Goal: Communication & Community: Ask a question

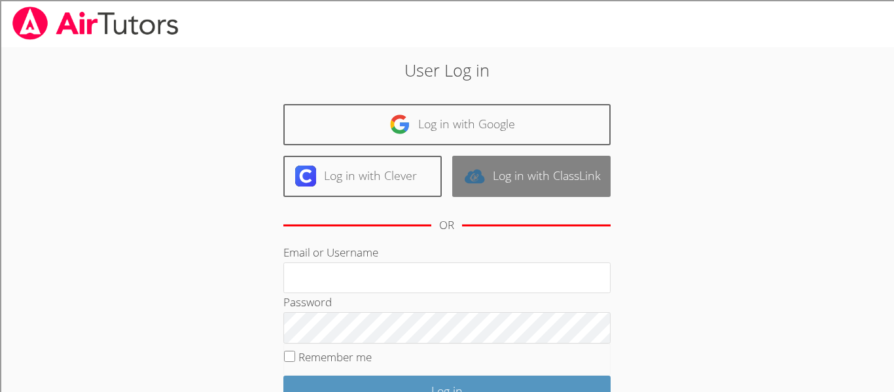
click at [482, 179] on img at bounding box center [474, 176] width 21 height 21
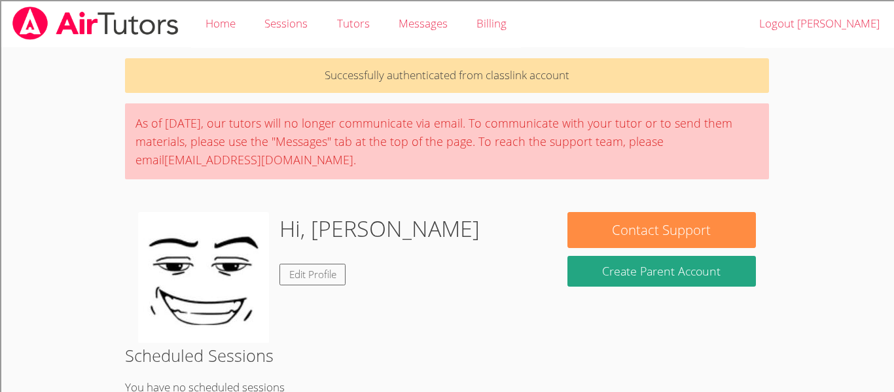
click at [482, 179] on div "As of [DATE], our tutors will no longer communicate via email. To communicate w…" at bounding box center [447, 141] width 644 height 76
click at [530, 255] on div "Hi, [PERSON_NAME] Edit Profile" at bounding box center [339, 277] width 403 height 131
click at [382, 11] on link "Tutors" at bounding box center [353, 24] width 62 height 48
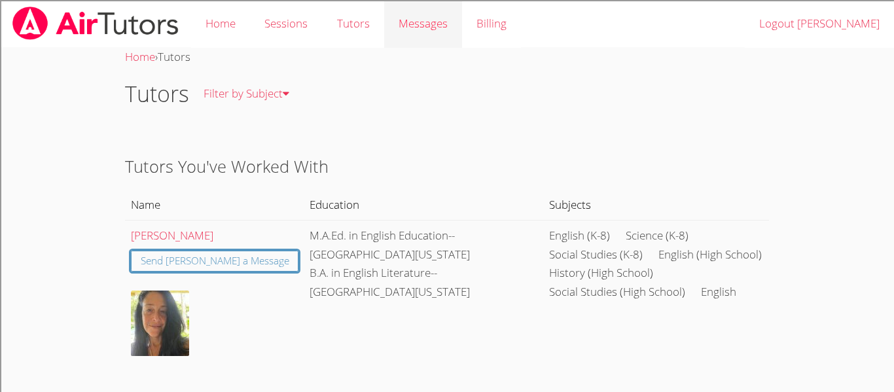
click at [427, 24] on span "Messages" at bounding box center [423, 23] width 49 height 15
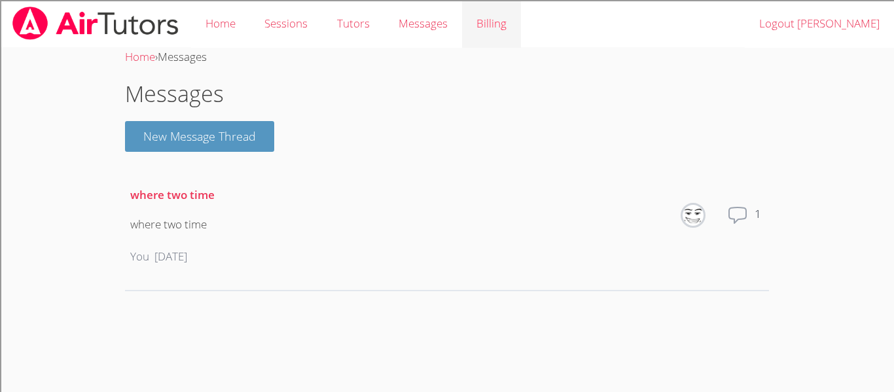
click at [476, 29] on link "Billing" at bounding box center [491, 24] width 59 height 48
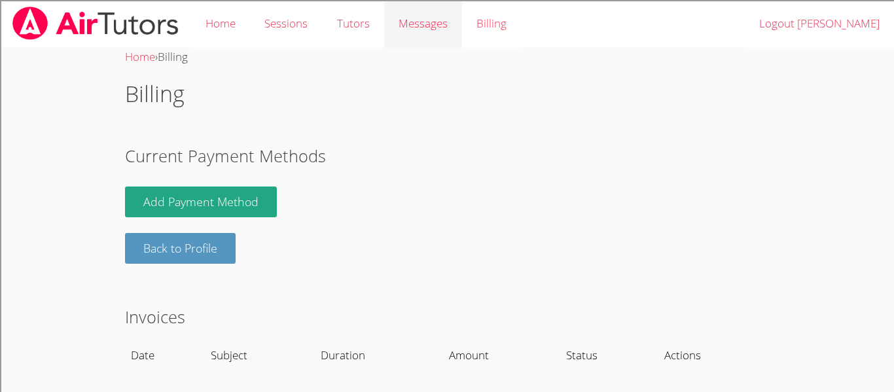
click at [439, 28] on span "Messages" at bounding box center [423, 23] width 49 height 15
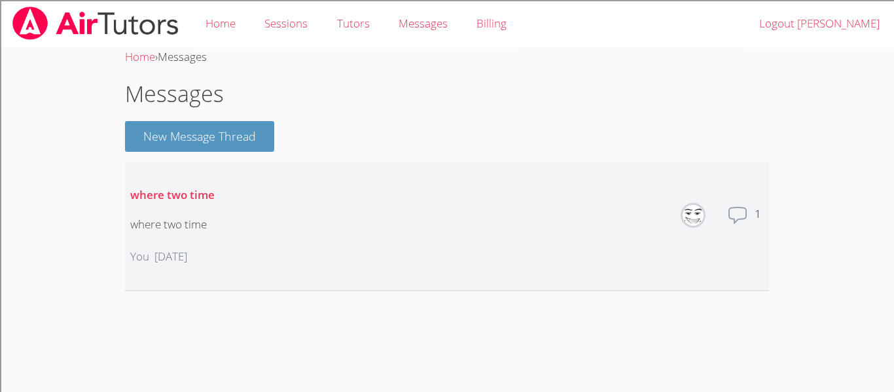
click at [733, 211] on icon at bounding box center [737, 215] width 21 height 21
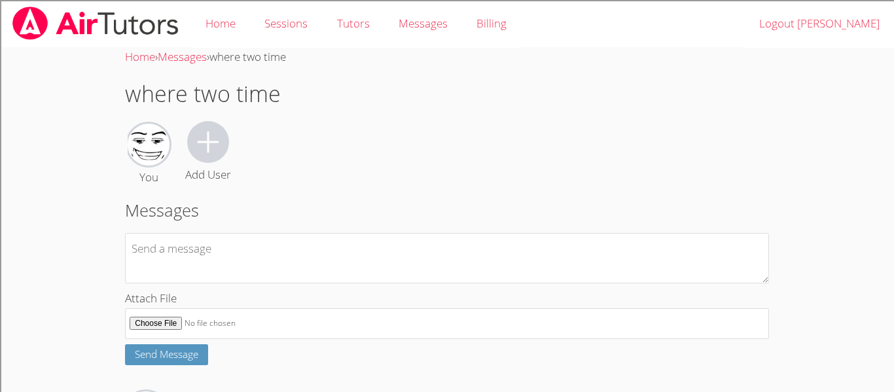
click at [220, 145] on icon at bounding box center [207, 141] width 31 height 31
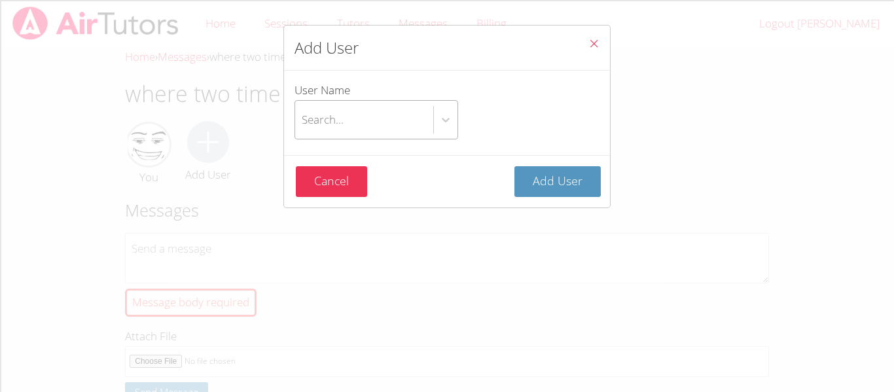
click at [308, 123] on div "Search..." at bounding box center [323, 119] width 42 height 19
click at [303, 123] on input "User Name Search..." at bounding box center [302, 120] width 1 height 30
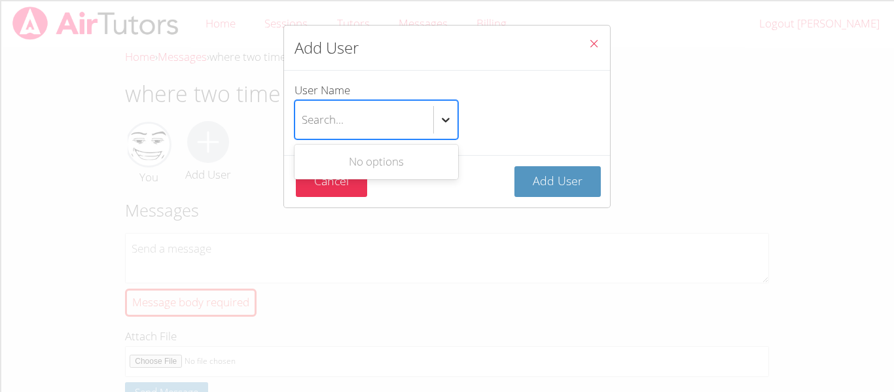
click at [436, 117] on div at bounding box center [446, 120] width 24 height 24
click at [303, 117] on input "User Name Use Up and Down to choose options, press Enter to select the currentl…" at bounding box center [302, 120] width 1 height 30
click at [426, 113] on div "Search..." at bounding box center [364, 120] width 138 height 38
click at [303, 113] on input "User Name Use Up and Down to choose options, press Enter to select the currentl…" at bounding box center [302, 120] width 1 height 30
type input "l"
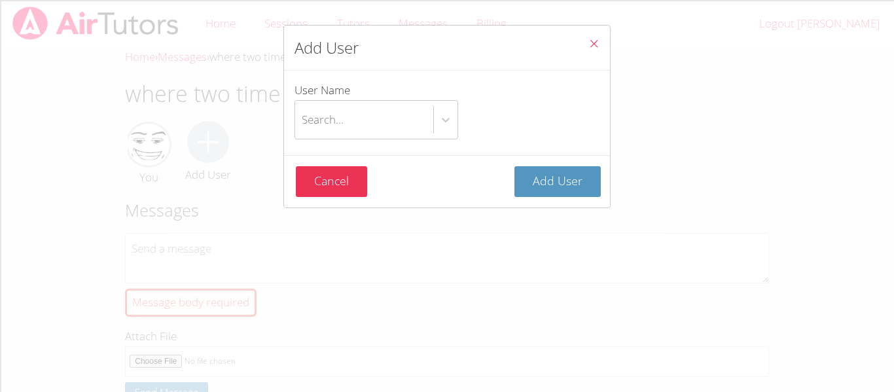
click at [600, 42] on button "Close" at bounding box center [594, 46] width 32 height 40
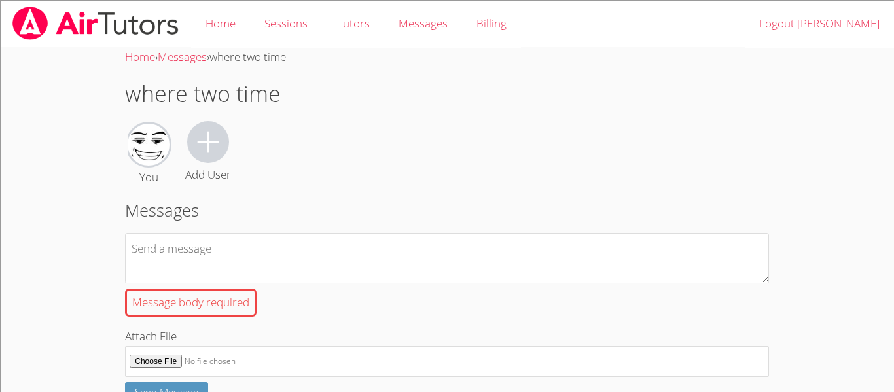
click at [237, 303] on div "Message body required" at bounding box center [191, 303] width 132 height 28
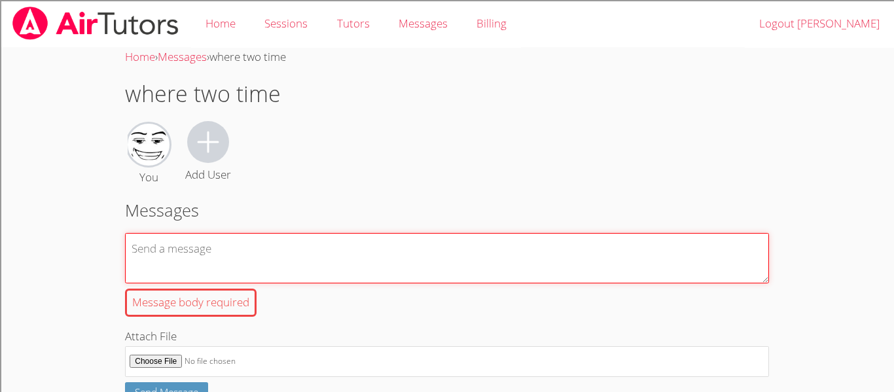
click at [237, 283] on textarea "Message body required" at bounding box center [447, 258] width 644 height 50
click at [303, 276] on textarea "Message body required" at bounding box center [447, 258] width 644 height 50
type textarea "n"
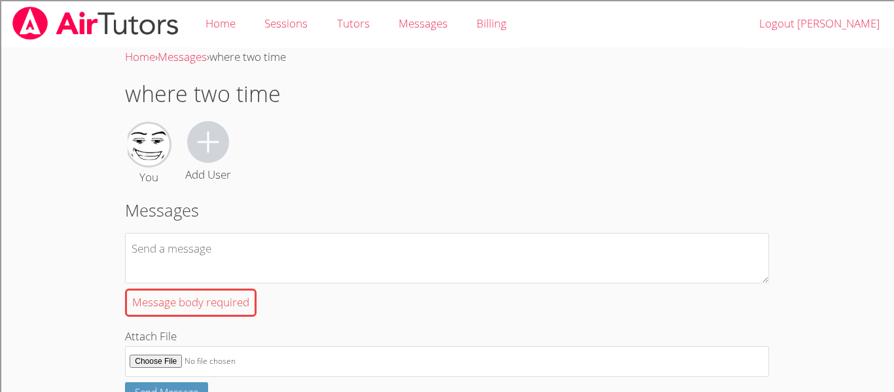
click at [340, 202] on h2 "Messages" at bounding box center [447, 210] width 644 height 25
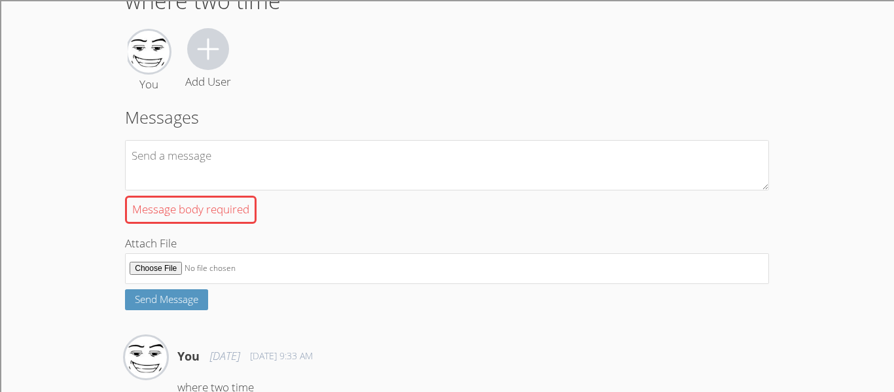
scroll to position [151, 0]
